Goal: Navigation & Orientation: Find specific page/section

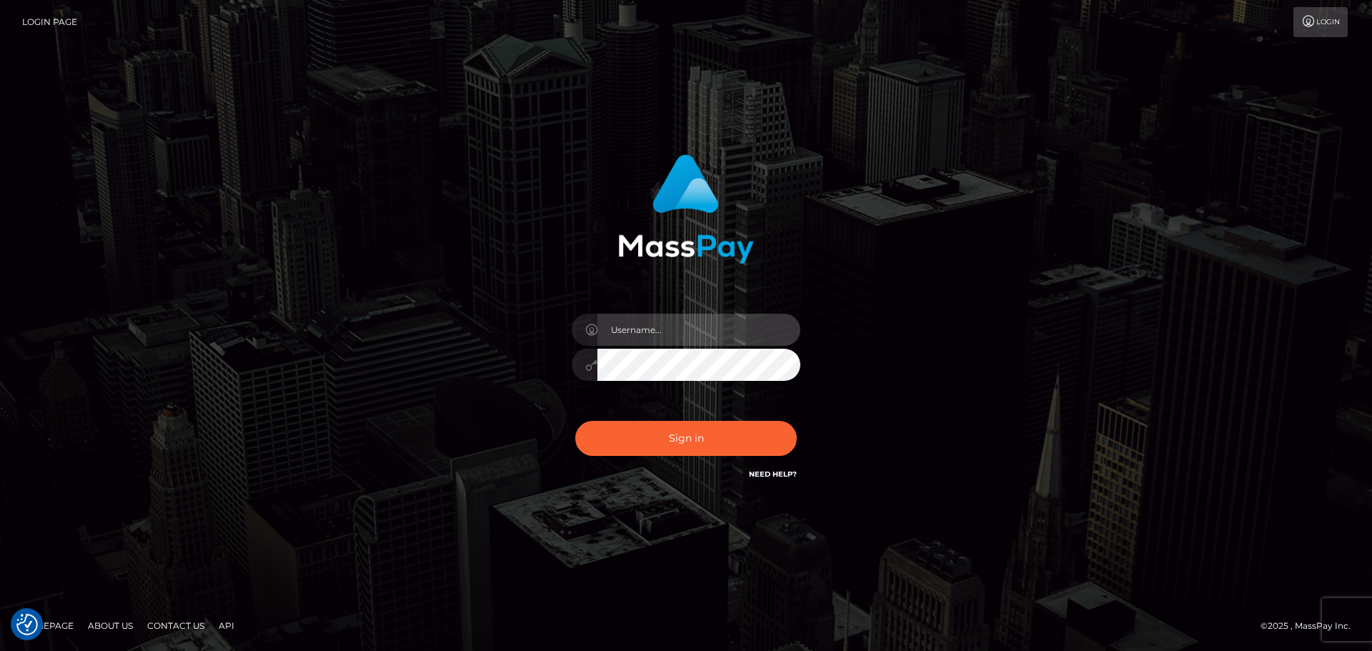
click at [654, 338] on input "text" at bounding box center [698, 330] width 203 height 32
type input "Veronica"
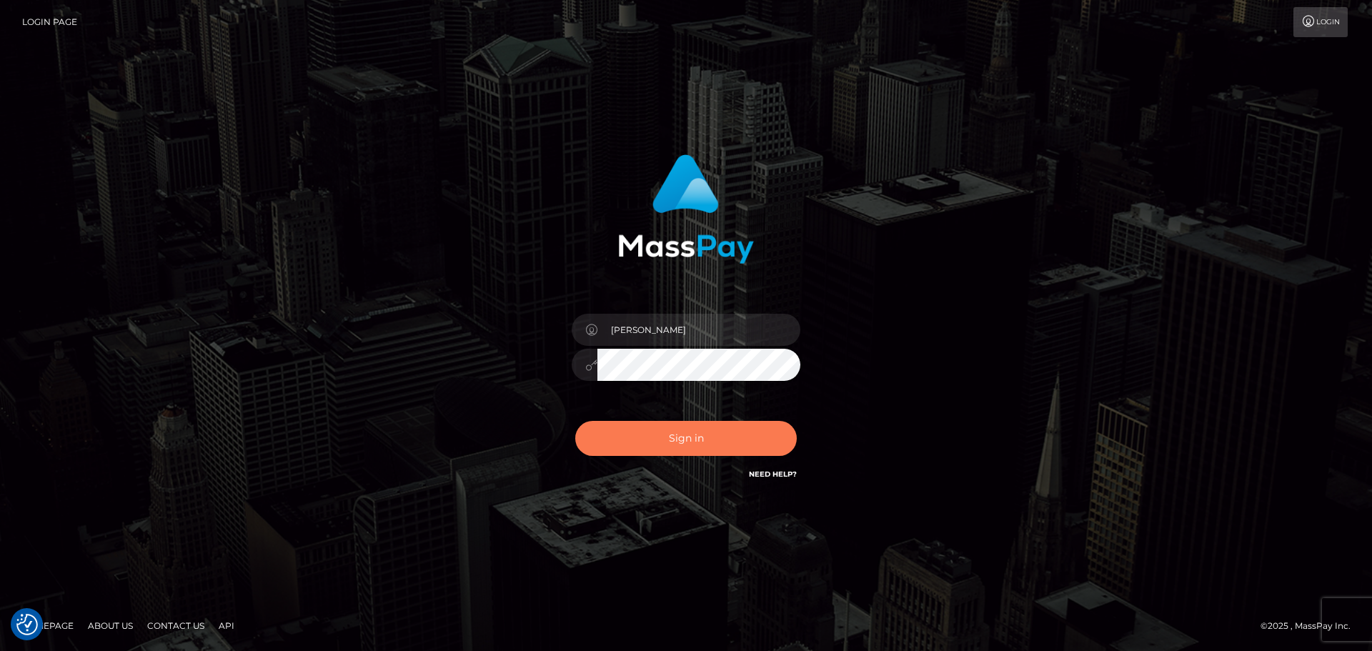
click at [717, 445] on button "Sign in" at bounding box center [685, 438] width 221 height 35
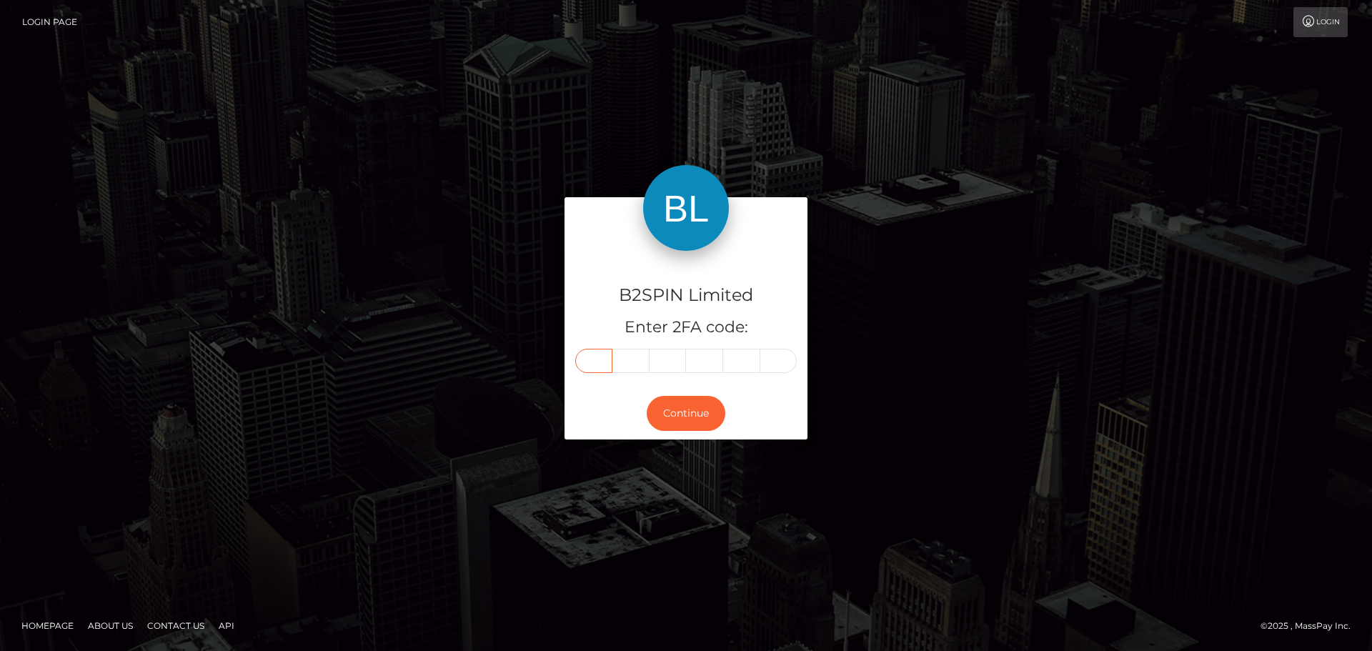
paste input "3"
type input "3"
type input "4"
type input "7"
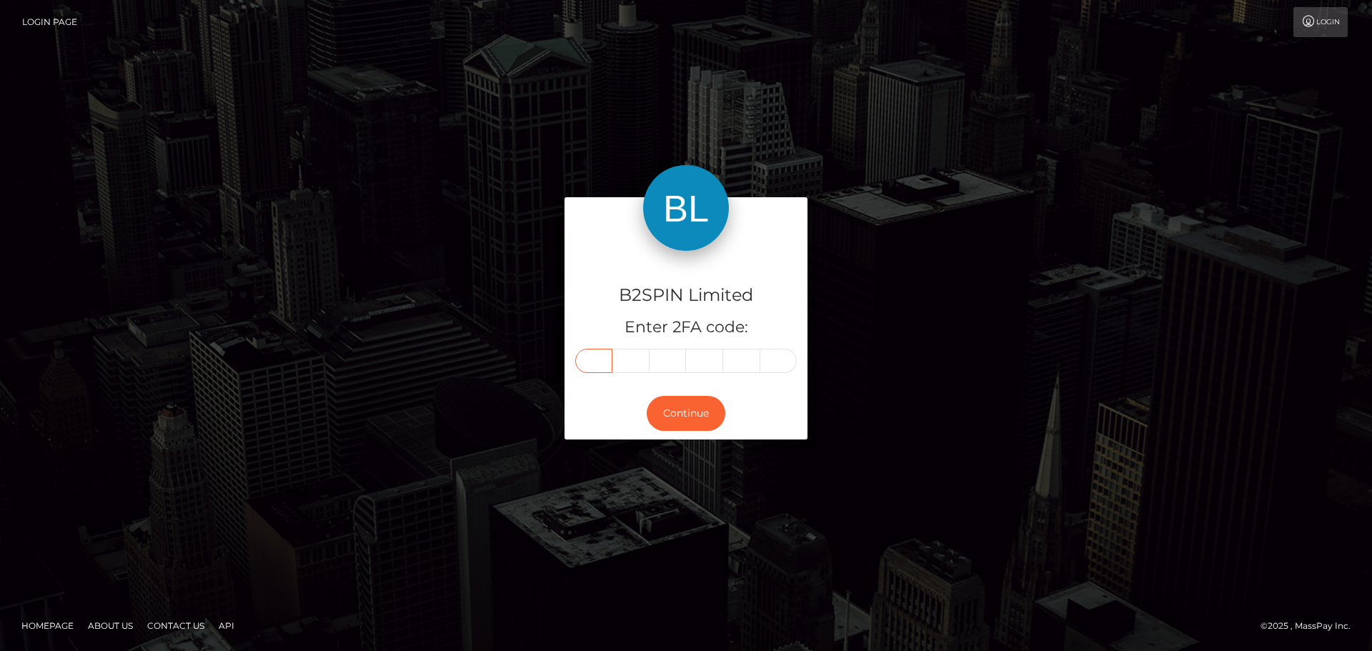
type input "2"
type input "4"
click at [684, 421] on button "Continue" at bounding box center [686, 413] width 79 height 35
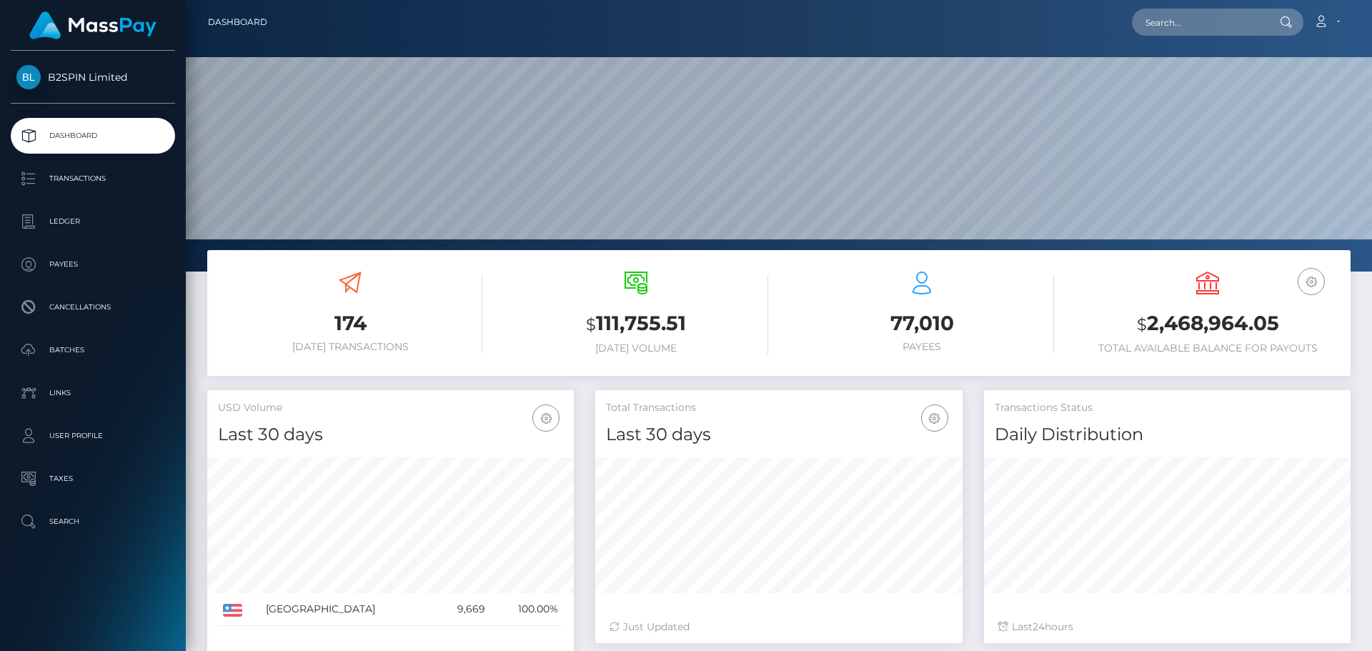
scroll to position [254, 367]
drag, startPoint x: 1149, startPoint y: 322, endPoint x: 1275, endPoint y: 321, distance: 125.7
click at [1275, 321] on h3 "$ 2,468,964.05" at bounding box center [1207, 323] width 264 height 29
copy h3 "2,468,964.05"
